Goal: Information Seeking & Learning: Learn about a topic

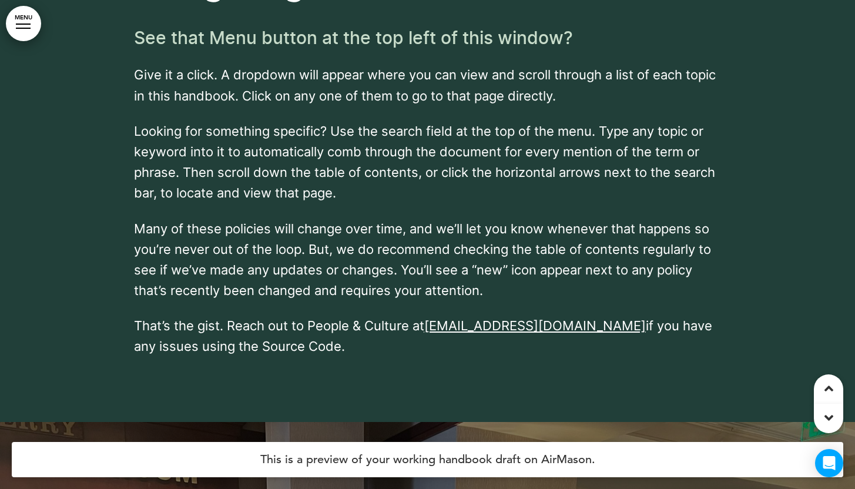
scroll to position [2237, 0]
click at [26, 19] on link "MENU" at bounding box center [23, 23] width 35 height 35
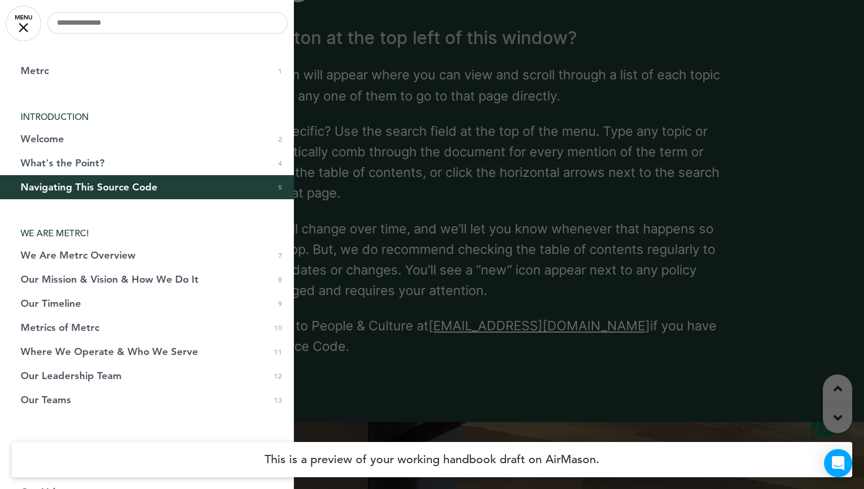
click at [377, 82] on div at bounding box center [432, 244] width 864 height 489
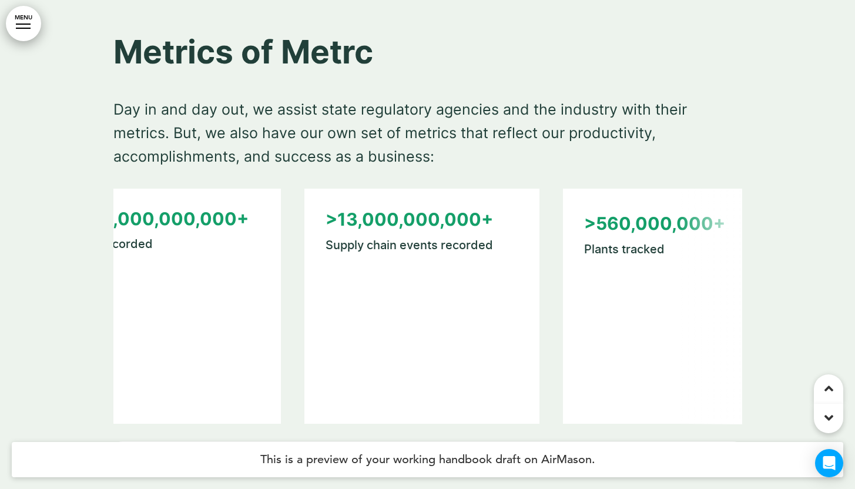
scroll to position [0, 0]
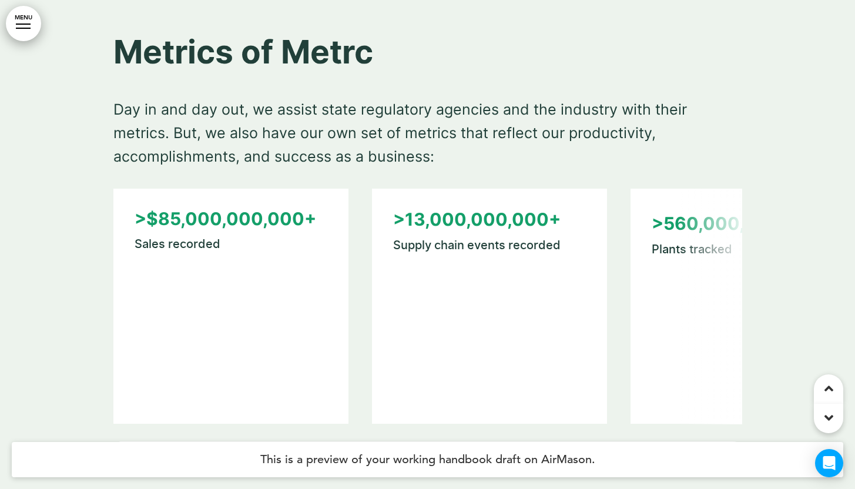
click at [211, 384] on div ">$85,000,000,000+ Sales recorded >13,000,000,000+ Supply chain events recorded …" at bounding box center [427, 324] width 629 height 270
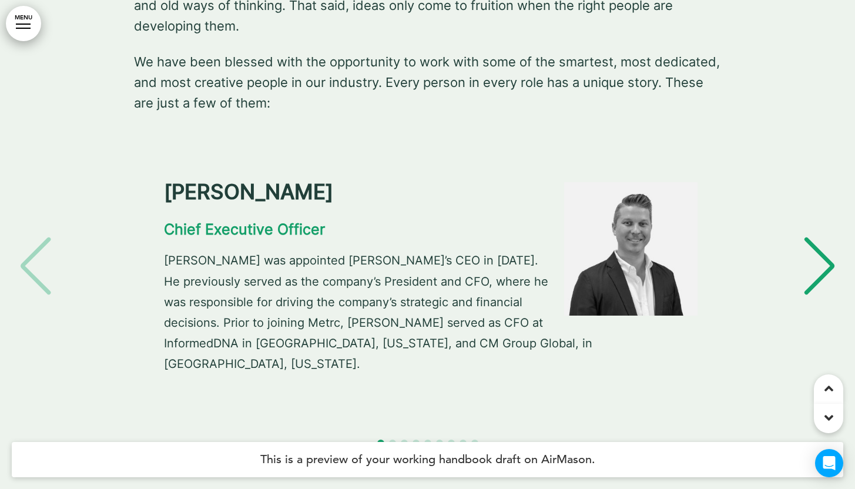
scroll to position [6374, 0]
click at [812, 236] on div "Next slide" at bounding box center [820, 265] width 36 height 59
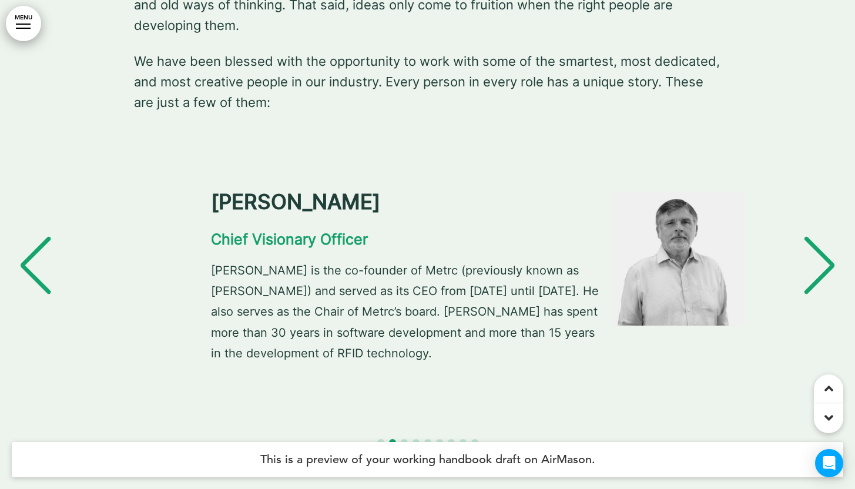
scroll to position [0, 838]
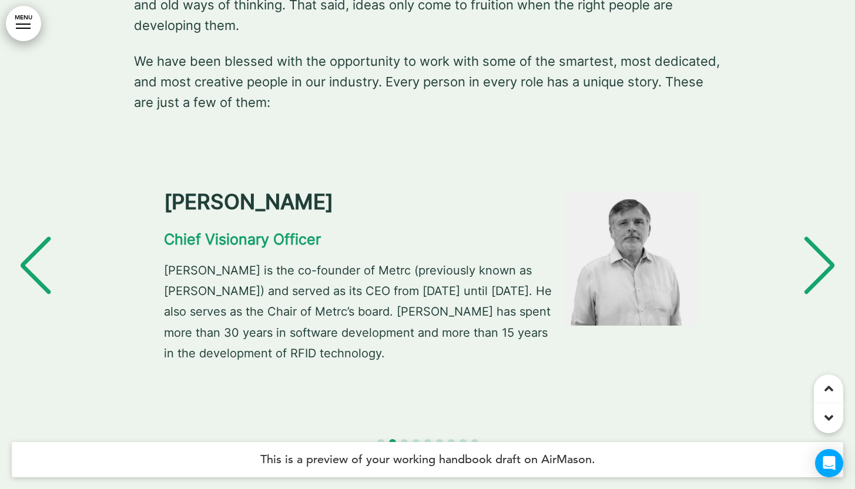
click at [812, 236] on div "Next slide" at bounding box center [820, 265] width 36 height 59
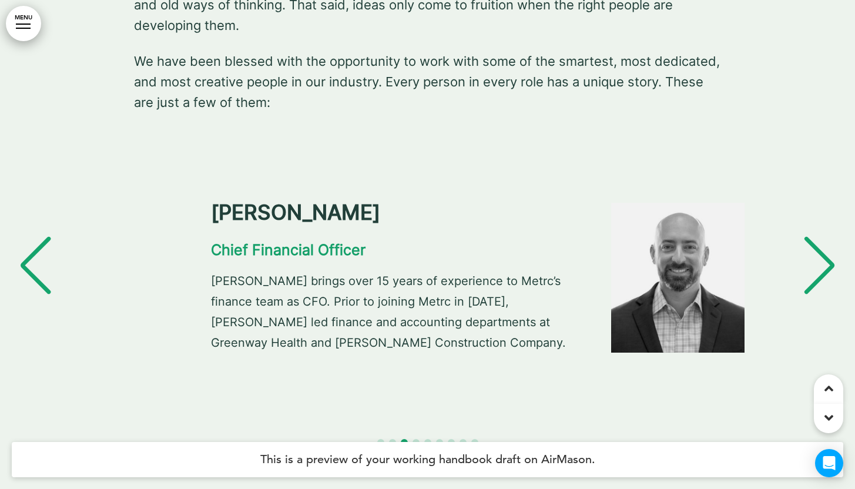
scroll to position [0, 1675]
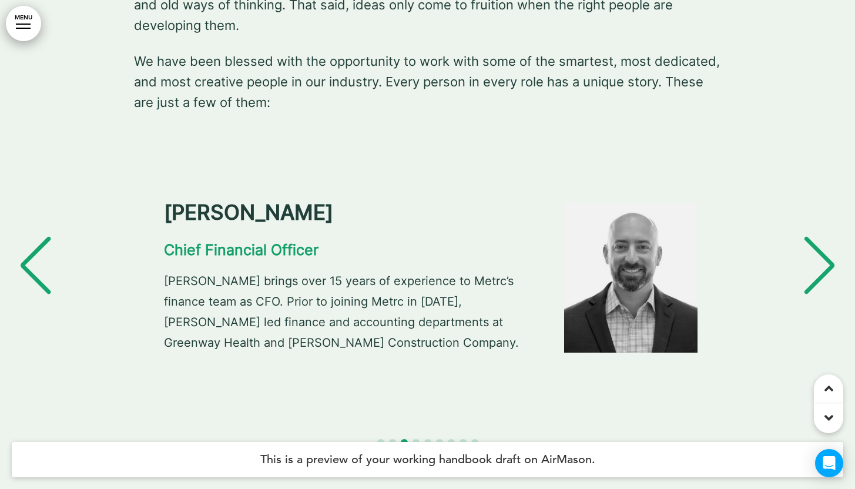
click at [812, 236] on div "Next slide" at bounding box center [820, 265] width 36 height 59
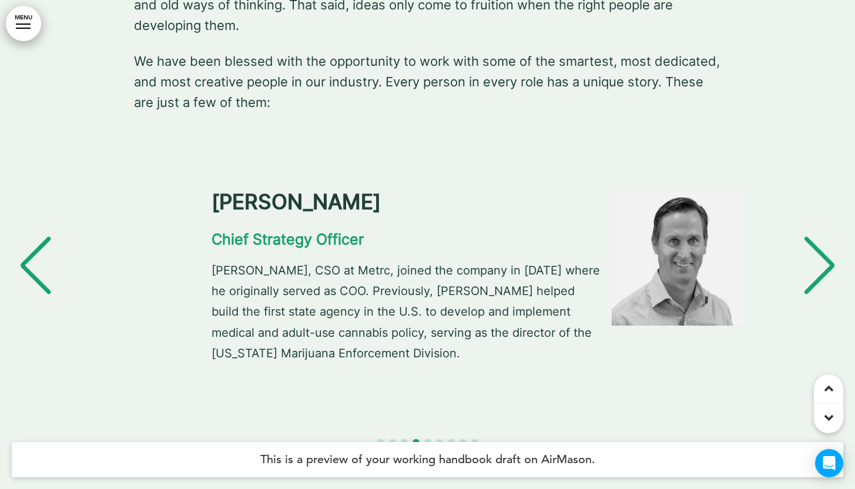
scroll to position [0, 2513]
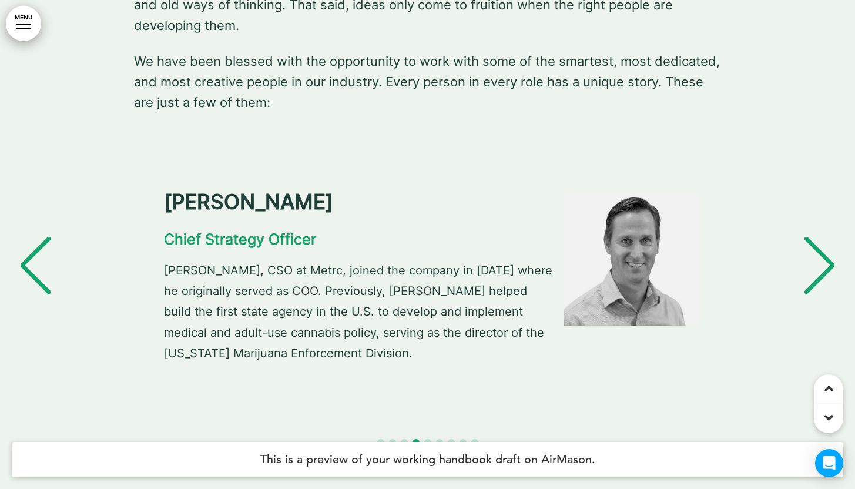
click at [809, 236] on div "Next slide" at bounding box center [820, 265] width 36 height 59
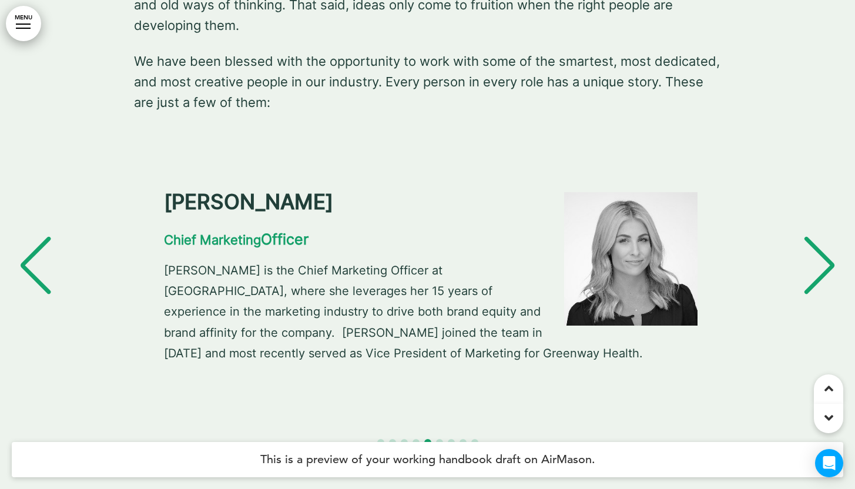
scroll to position [6372, 0]
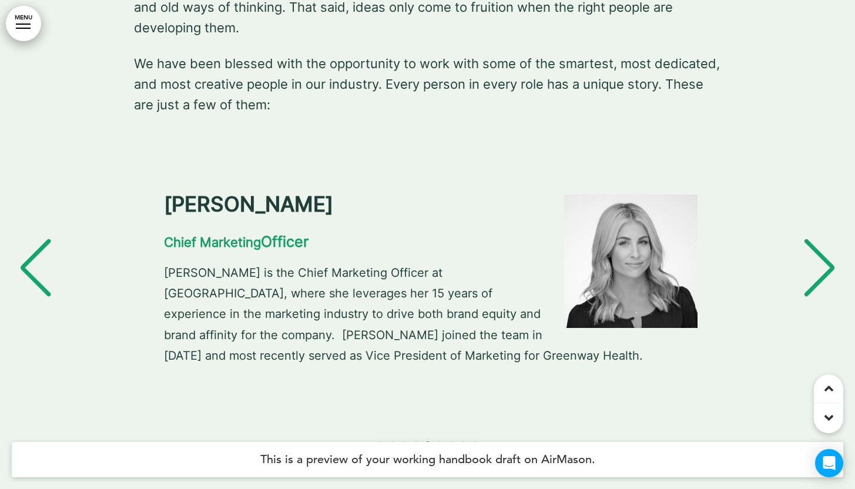
click at [815, 239] on div "Next slide" at bounding box center [820, 268] width 36 height 59
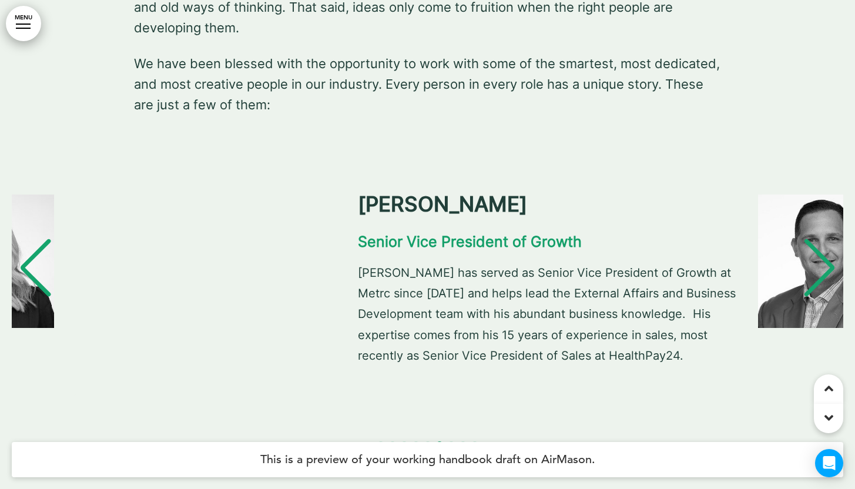
scroll to position [0, 4188]
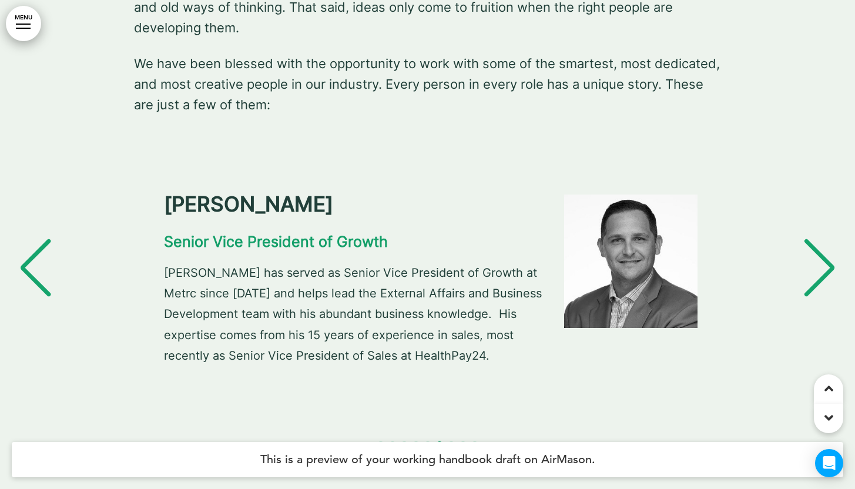
click at [818, 239] on div "Next slide" at bounding box center [820, 268] width 36 height 59
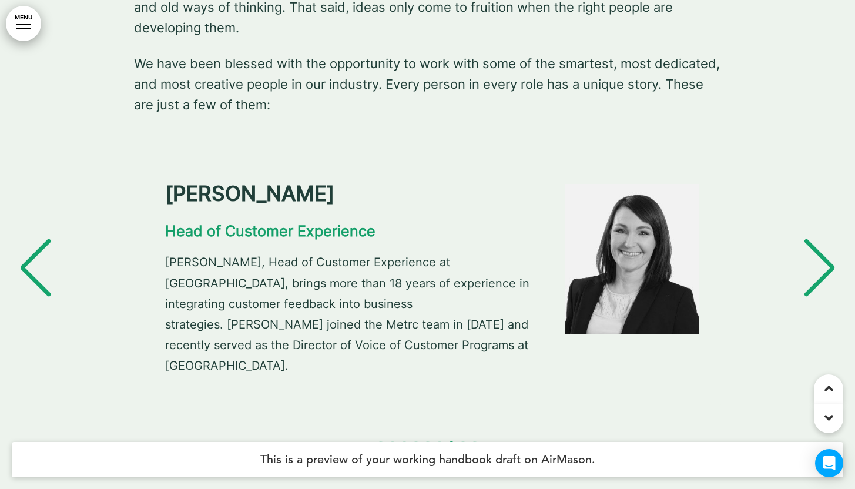
scroll to position [0, 5026]
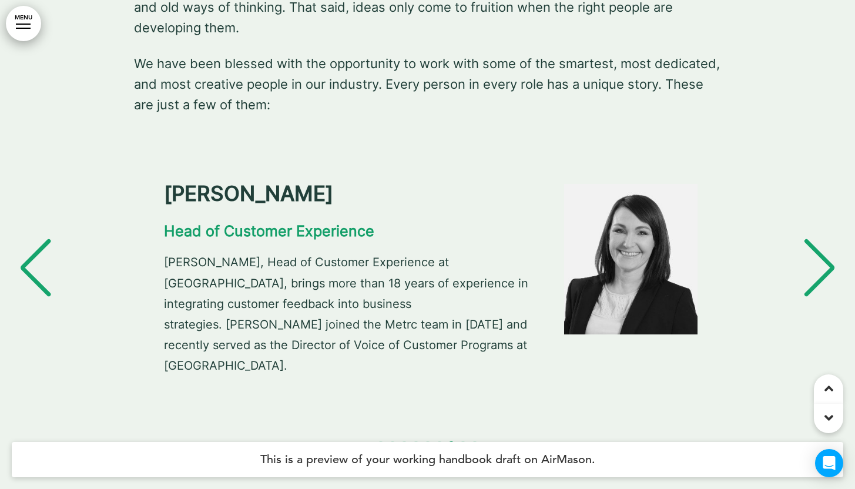
click at [818, 239] on div "Next slide" at bounding box center [820, 268] width 36 height 59
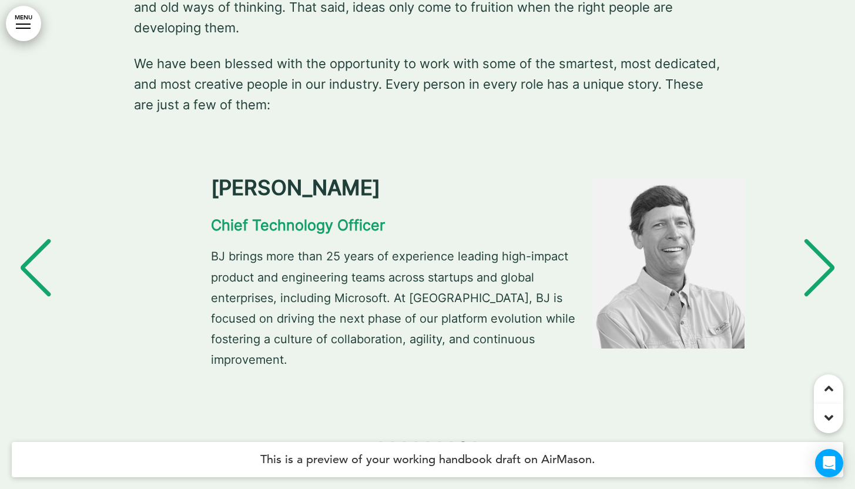
scroll to position [0, 5863]
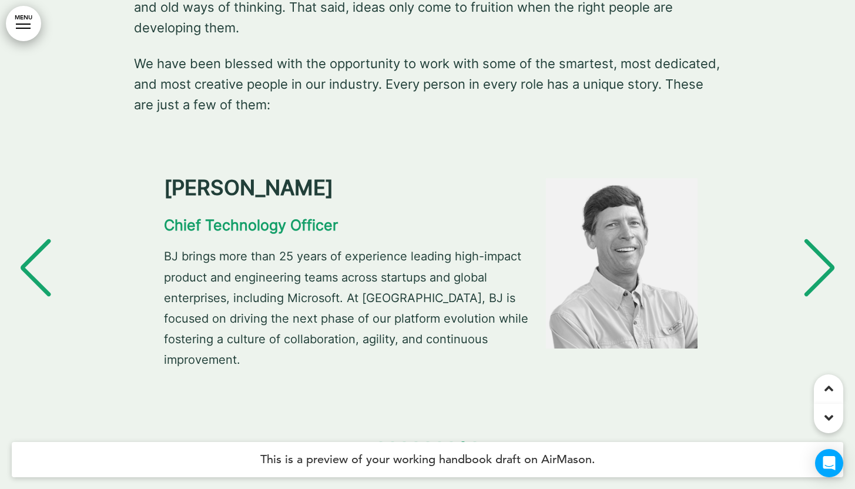
click at [51, 239] on div "Previous slide" at bounding box center [36, 268] width 36 height 59
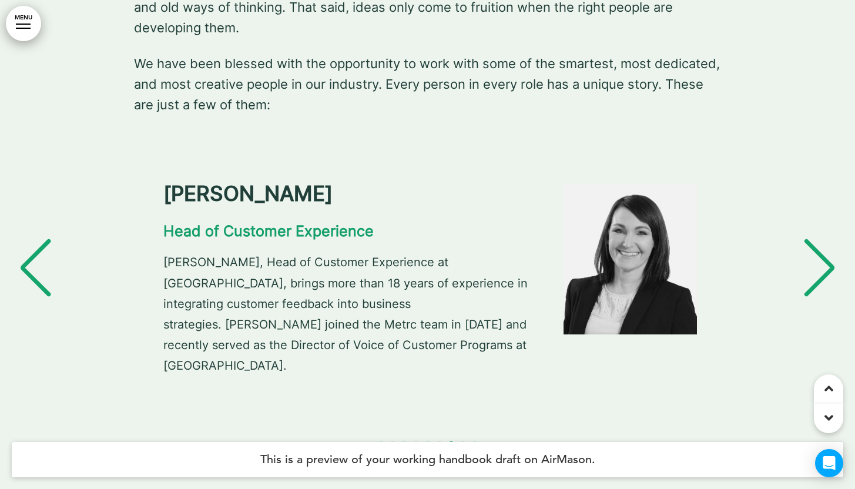
scroll to position [0, 5026]
click at [818, 239] on div "Next slide" at bounding box center [820, 268] width 36 height 59
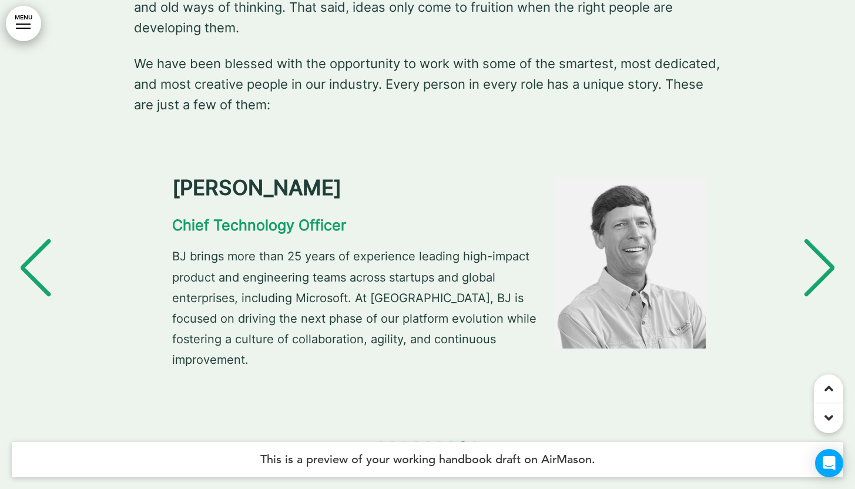
click at [819, 239] on div "Next slide" at bounding box center [820, 268] width 36 height 59
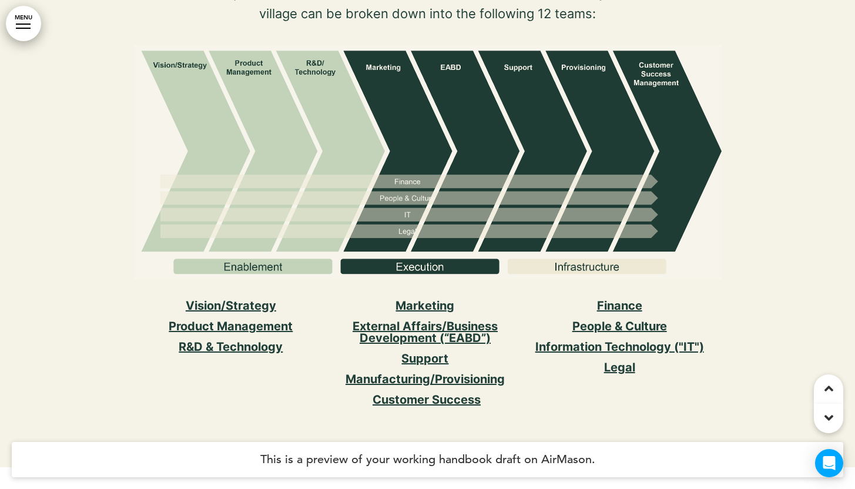
scroll to position [7120, 0]
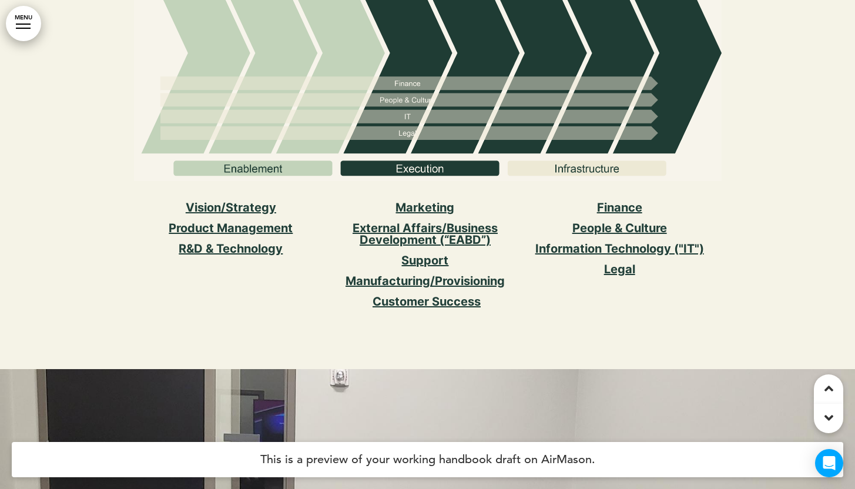
click at [606, 200] on link "Finance" at bounding box center [619, 207] width 45 height 14
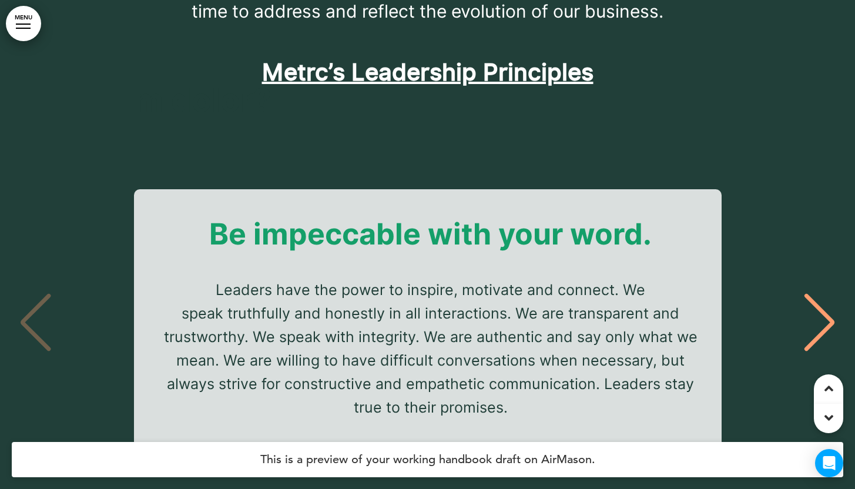
scroll to position [10888, 0]
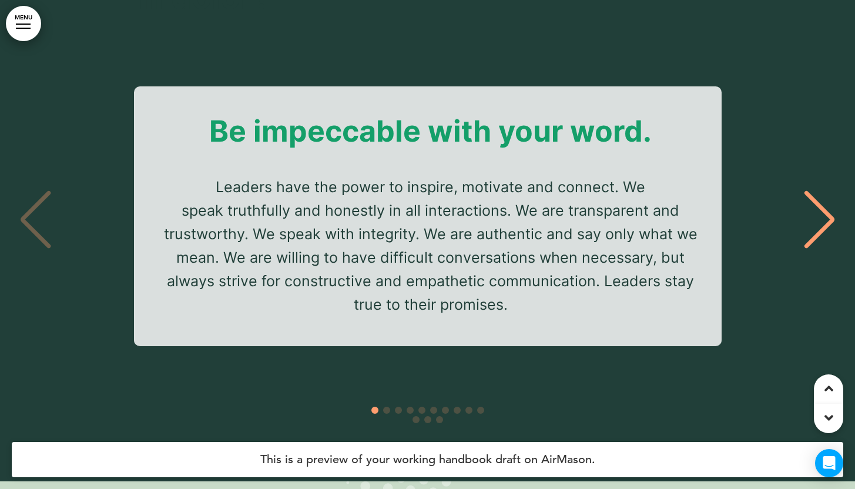
click at [814, 190] on div "Next slide" at bounding box center [820, 219] width 36 height 59
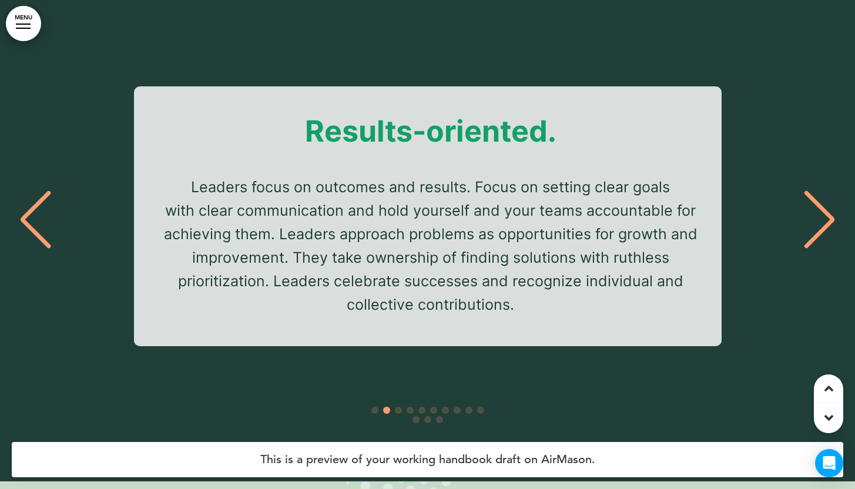
click at [815, 190] on div "Next slide" at bounding box center [820, 219] width 36 height 59
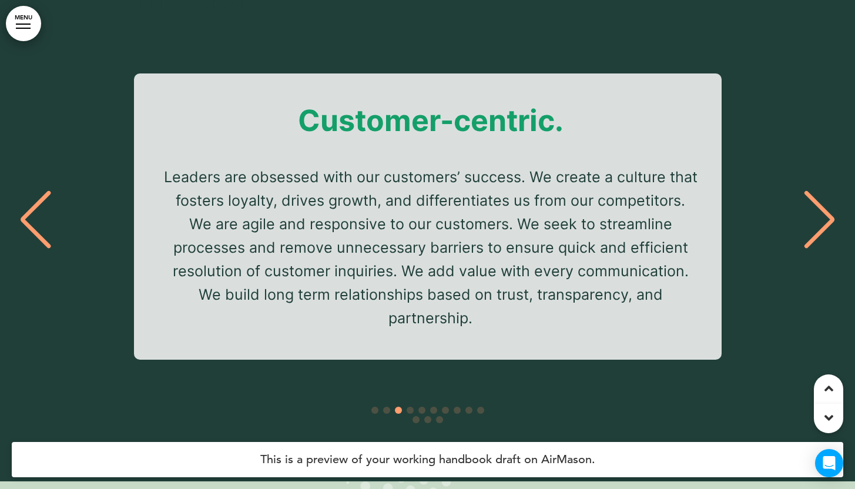
click at [815, 190] on div "Next slide" at bounding box center [820, 219] width 36 height 59
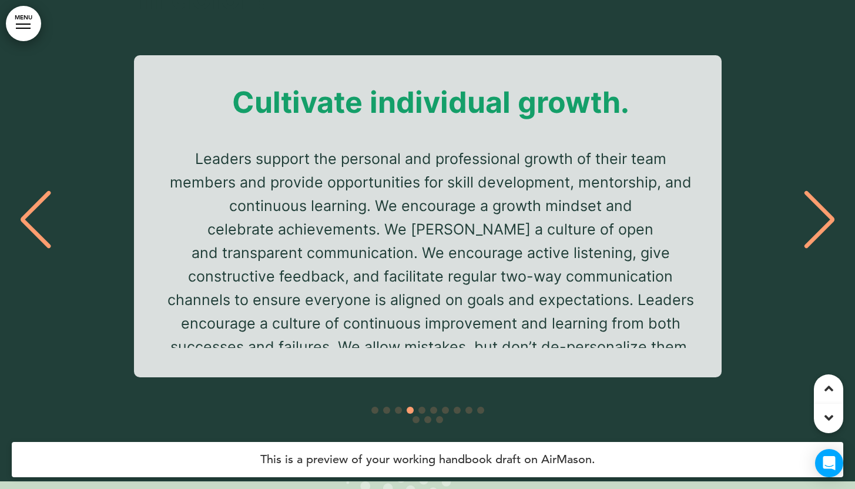
click at [815, 190] on div "Next slide" at bounding box center [820, 219] width 36 height 59
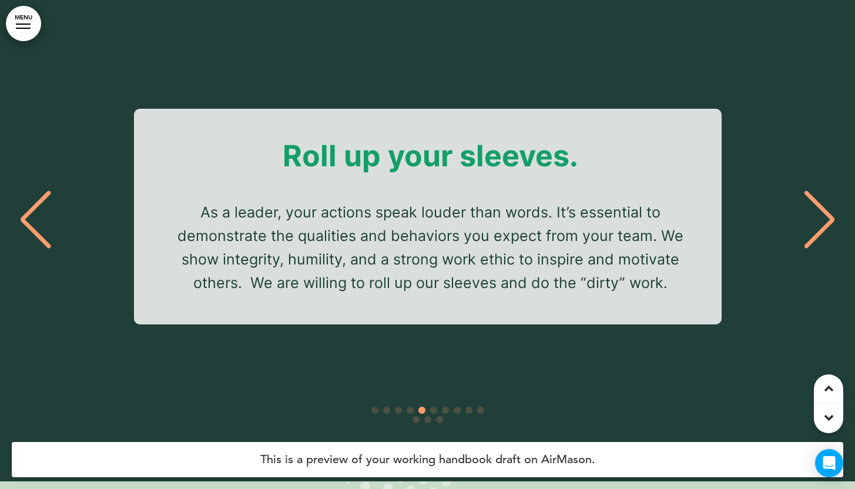
click at [815, 190] on div "Next slide" at bounding box center [820, 219] width 36 height 59
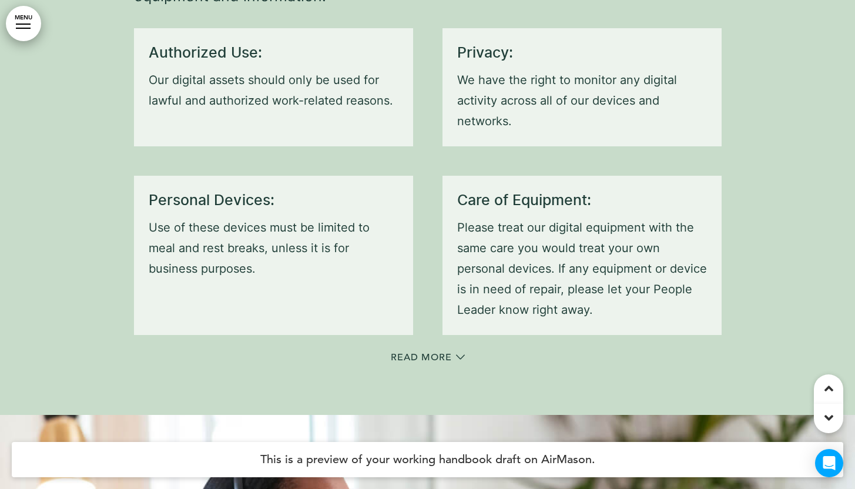
scroll to position [13896, 0]
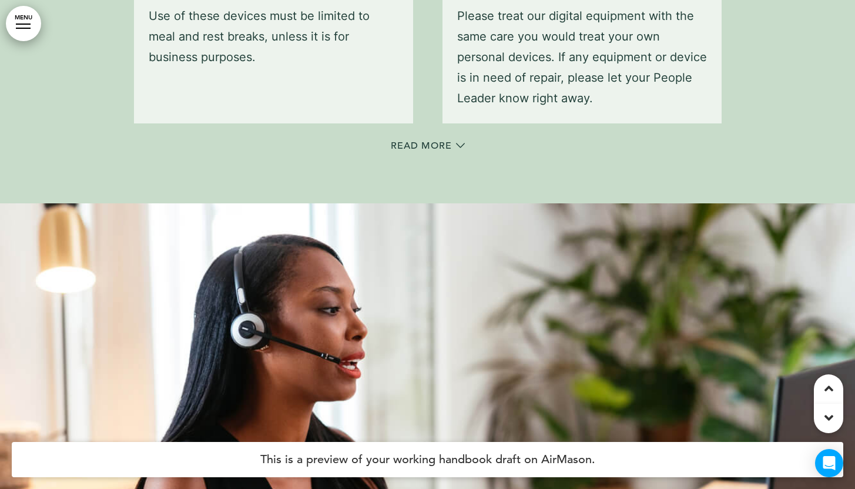
click at [457, 135] on div "Read More" at bounding box center [428, 147] width 588 height 24
click at [454, 141] on div "Read More" at bounding box center [428, 145] width 74 height 9
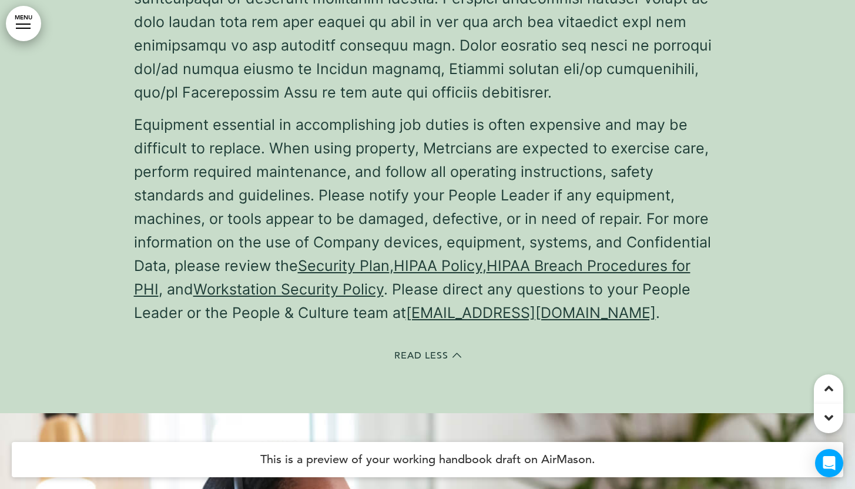
scroll to position [14608, 0]
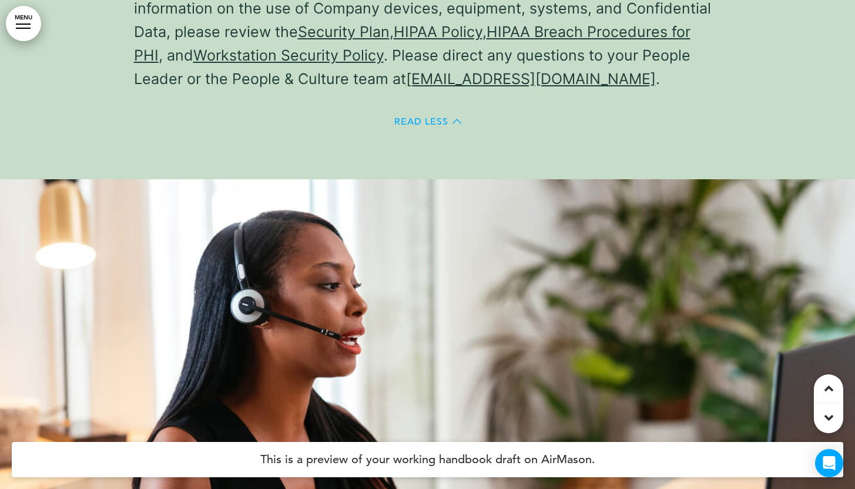
click at [436, 117] on span "Read Less" at bounding box center [421, 121] width 54 height 9
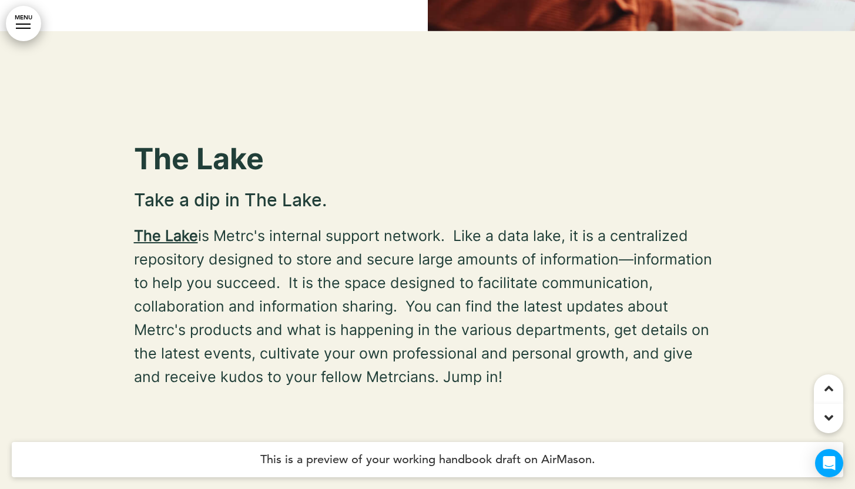
scroll to position [17556, 0]
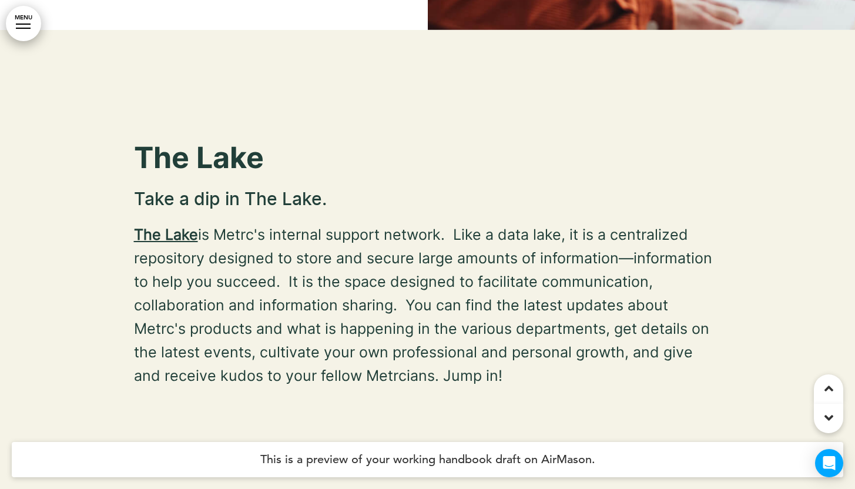
click at [192, 226] on link "The Lake" at bounding box center [166, 235] width 64 height 18
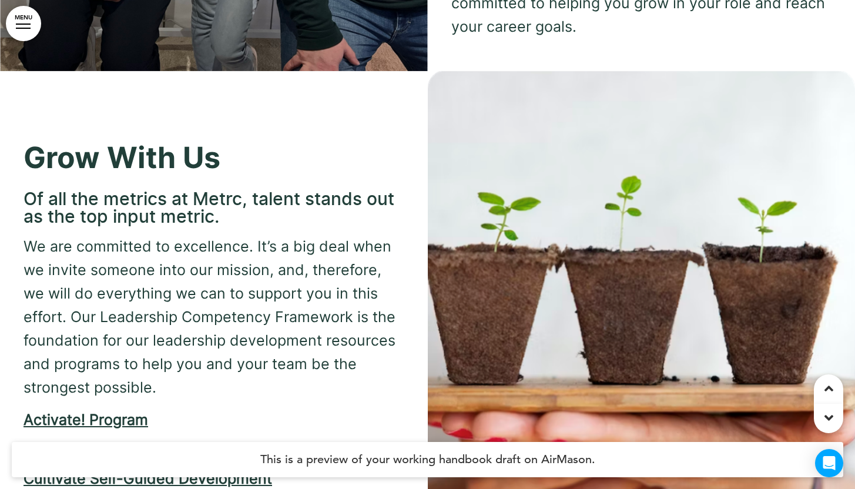
scroll to position [18461, 0]
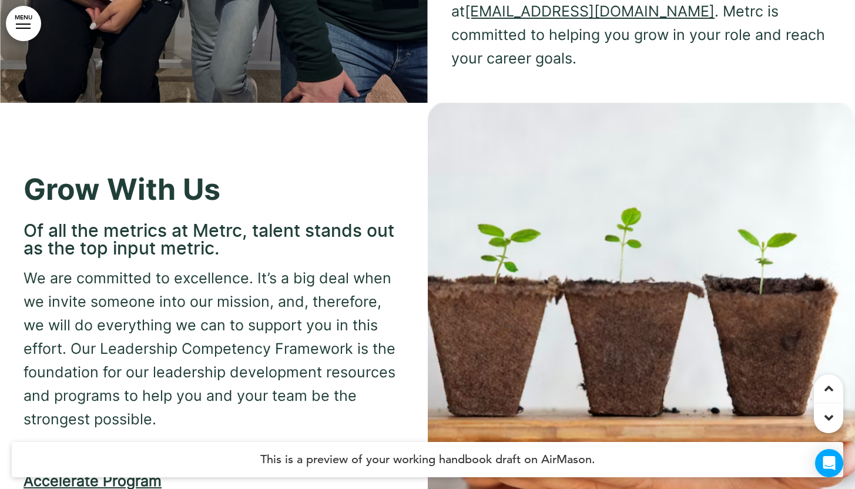
click at [117, 443] on strong "Activate! Program﻿" at bounding box center [86, 452] width 125 height 18
click at [135, 472] on link "Accelerate Program" at bounding box center [93, 481] width 138 height 18
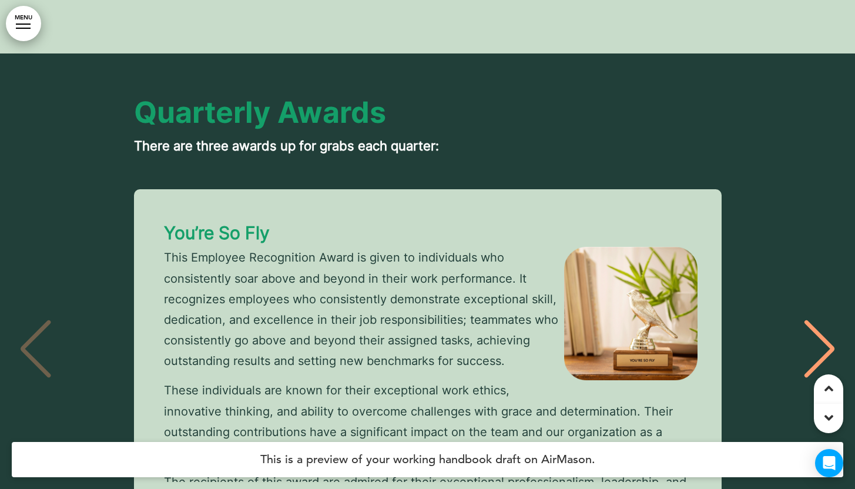
scroll to position [0, 0]
click at [830, 320] on div "Next slide" at bounding box center [820, 349] width 36 height 59
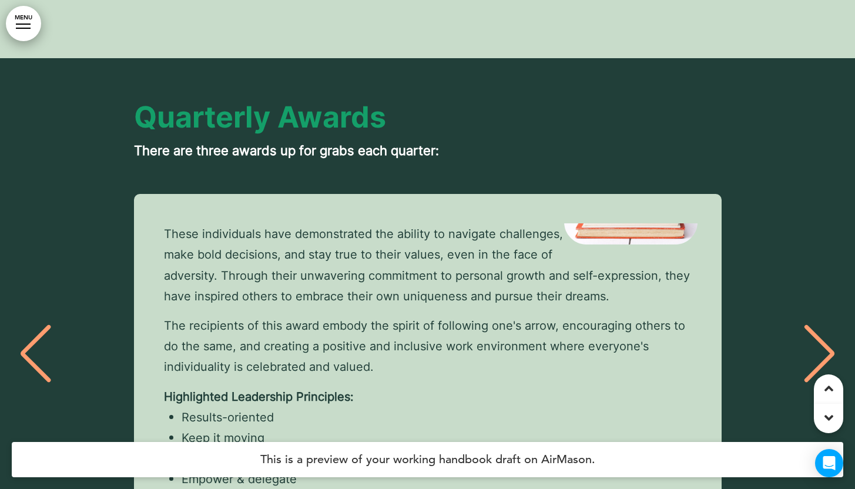
scroll to position [150, 0]
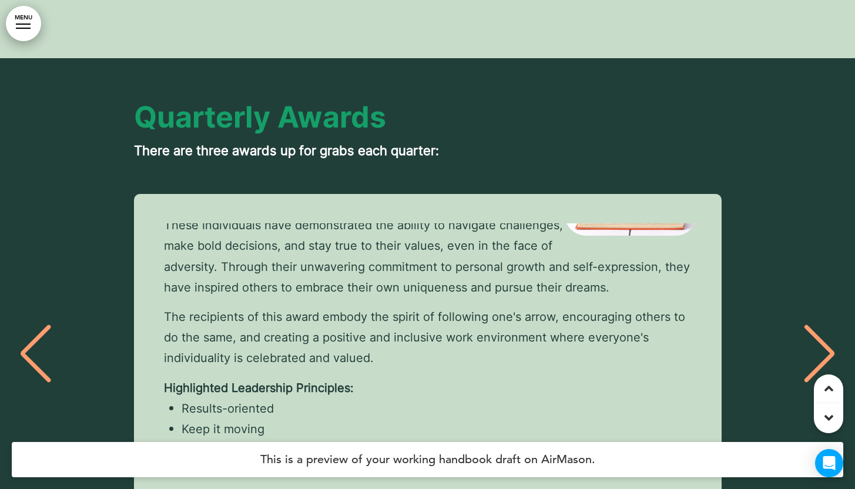
click at [812, 324] on div "Next slide" at bounding box center [820, 353] width 36 height 59
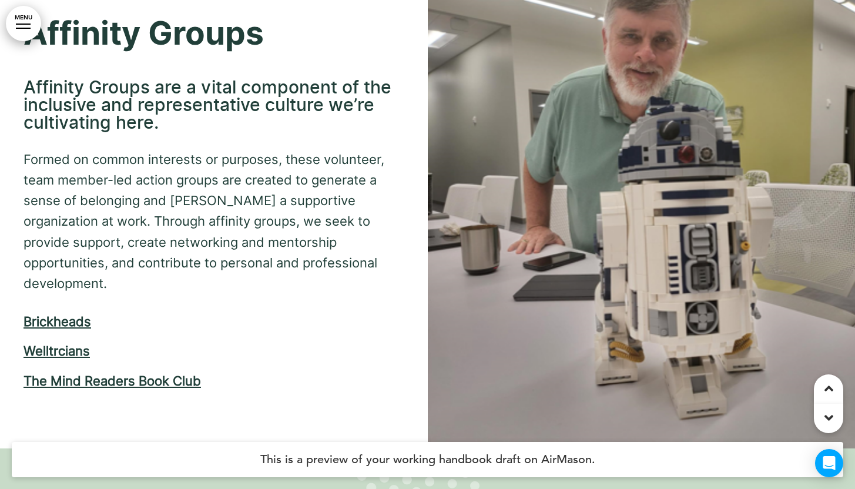
scroll to position [21116, 0]
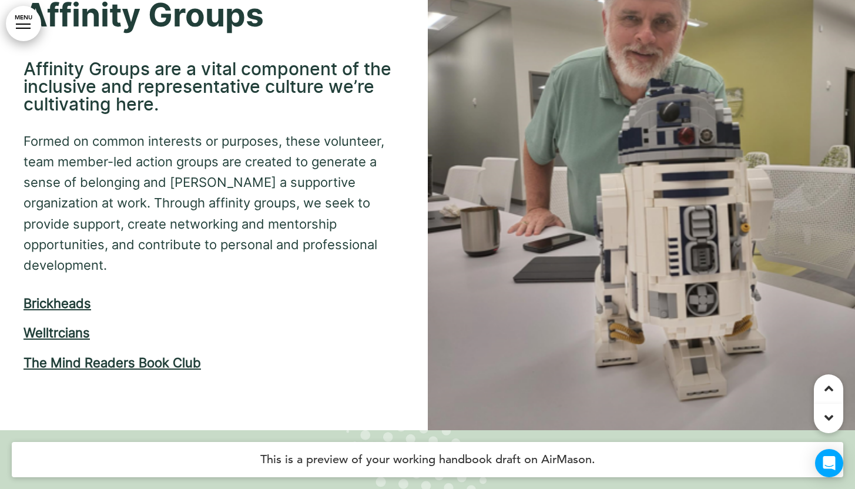
click at [79, 296] on span "Brickheads﻿" at bounding box center [58, 303] width 68 height 15
click at [68, 325] on strong "Welltrcians﻿" at bounding box center [57, 332] width 66 height 15
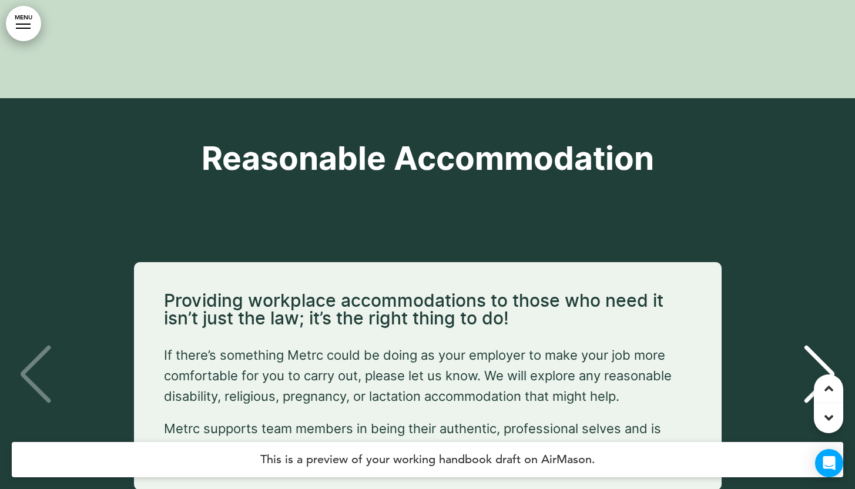
scroll to position [34388, 0]
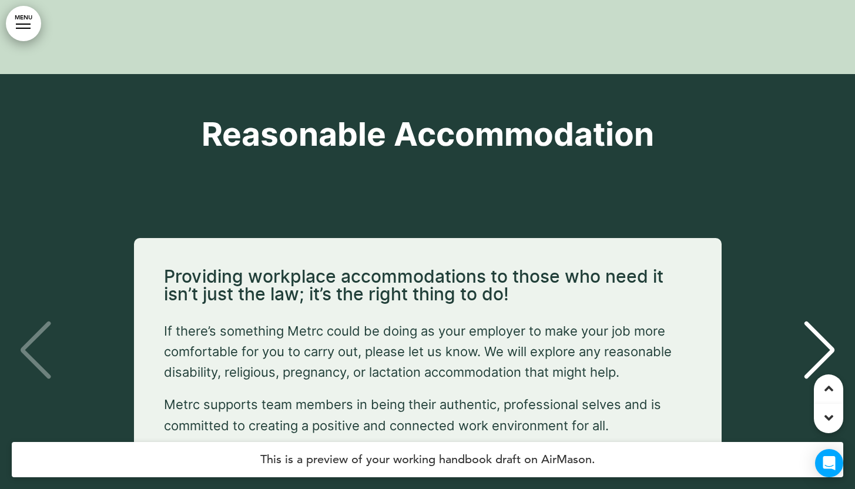
click at [811, 321] on div "Next slide" at bounding box center [820, 350] width 36 height 59
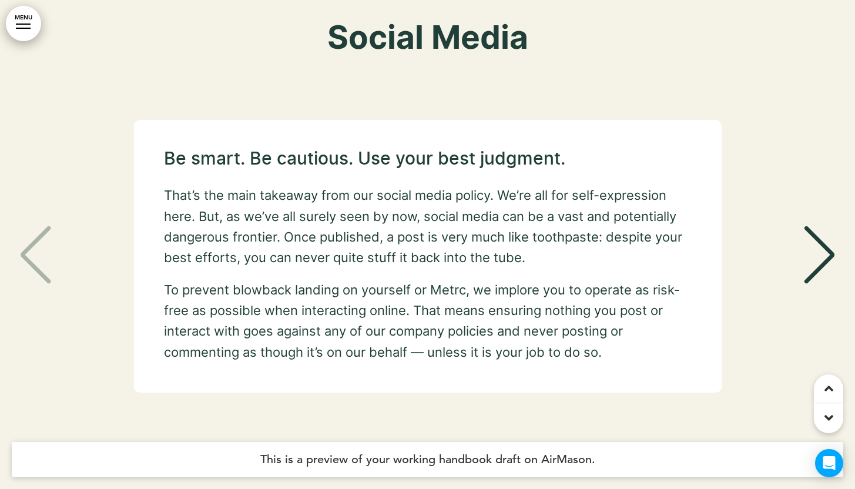
scroll to position [36495, 0]
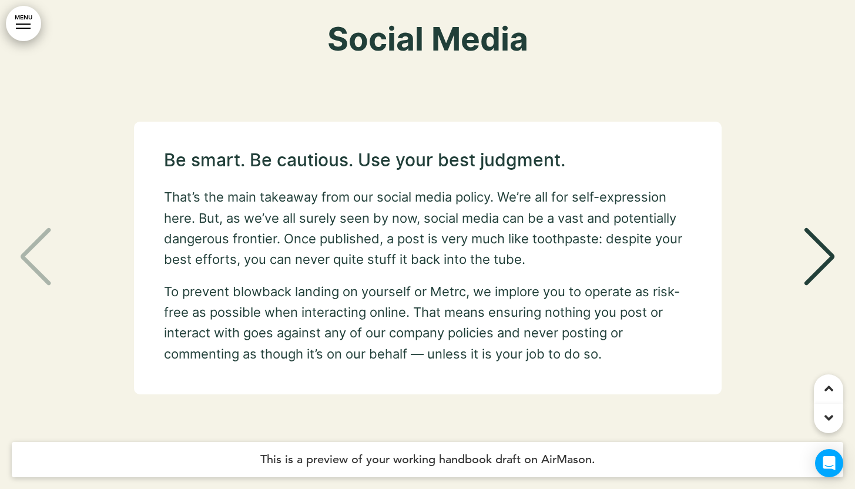
click at [809, 227] on div "Next slide" at bounding box center [820, 256] width 36 height 59
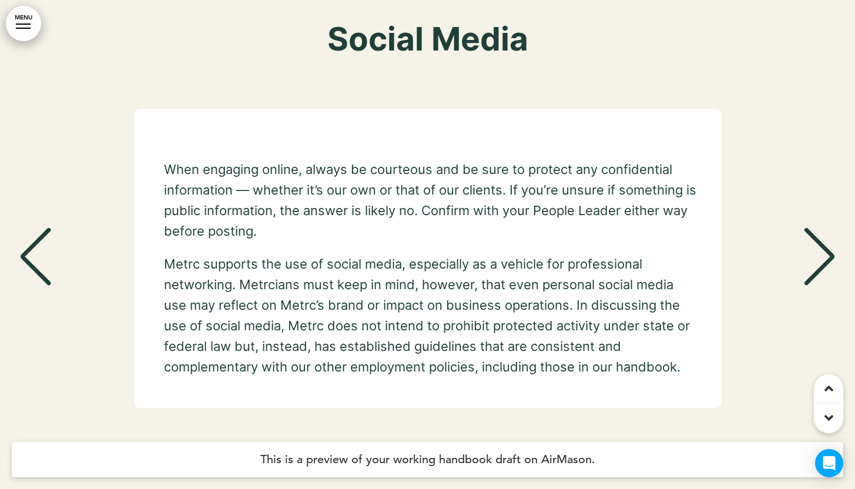
click at [809, 227] on div "Next slide" at bounding box center [820, 256] width 36 height 59
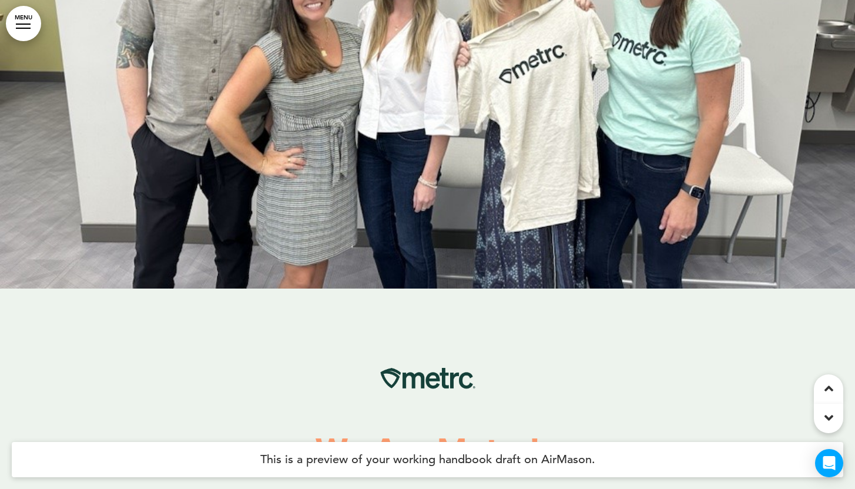
scroll to position [38889, 0]
